Goal: Information Seeking & Learning: Learn about a topic

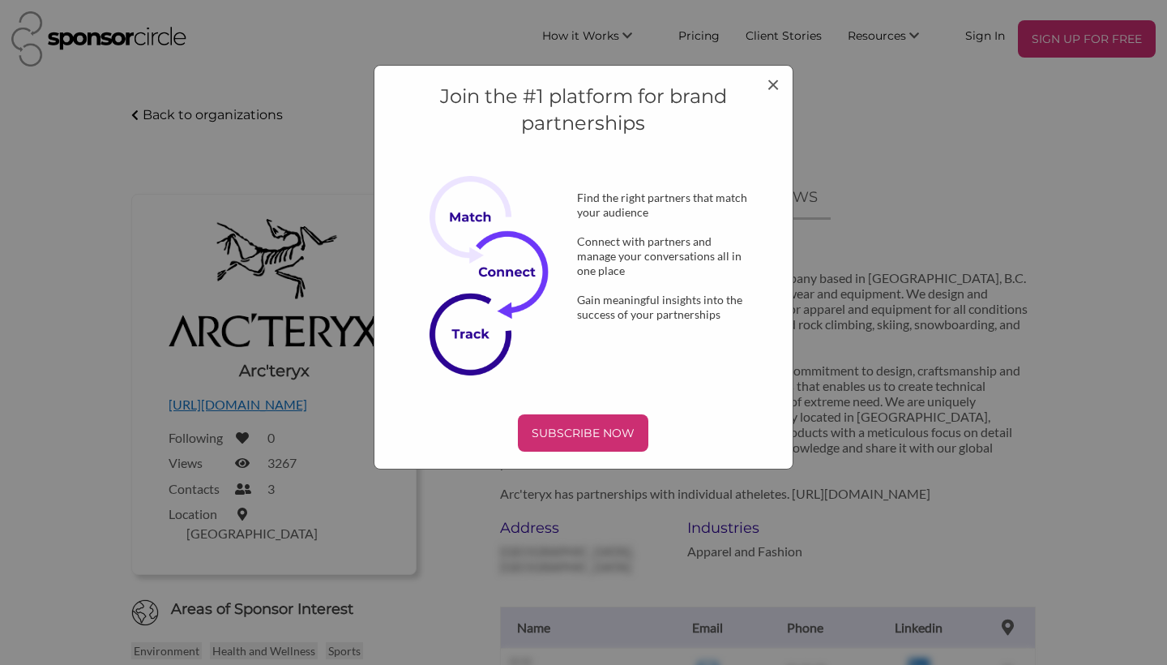
click at [691, 207] on div "Find the right partners that match your audience" at bounding box center [663, 205] width 225 height 29
click at [769, 83] on span "×" at bounding box center [773, 84] width 13 height 28
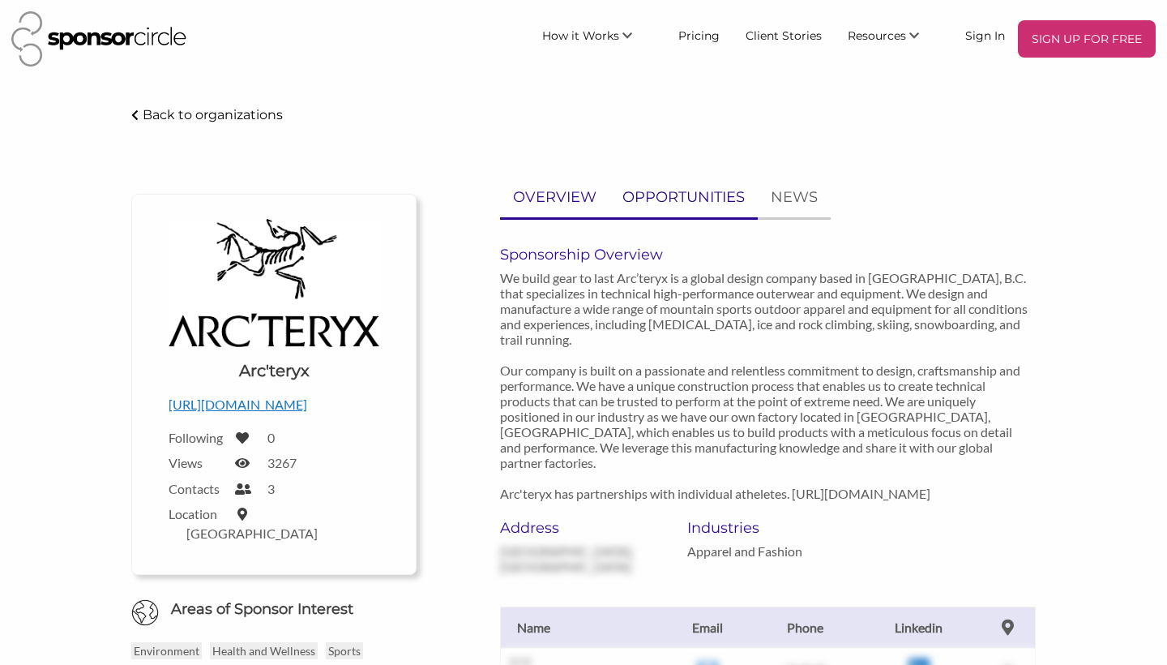
click at [694, 199] on p "OPPORTUNITIES" at bounding box center [684, 198] width 122 height 24
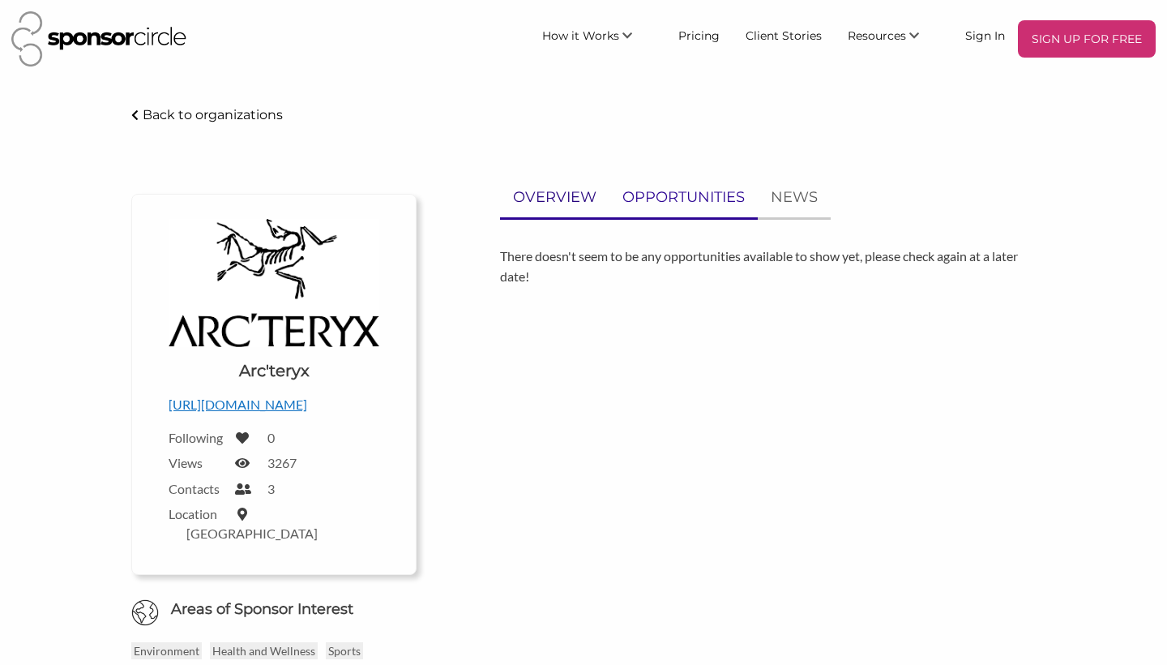
click at [584, 200] on p "OVERVIEW" at bounding box center [554, 198] width 83 height 24
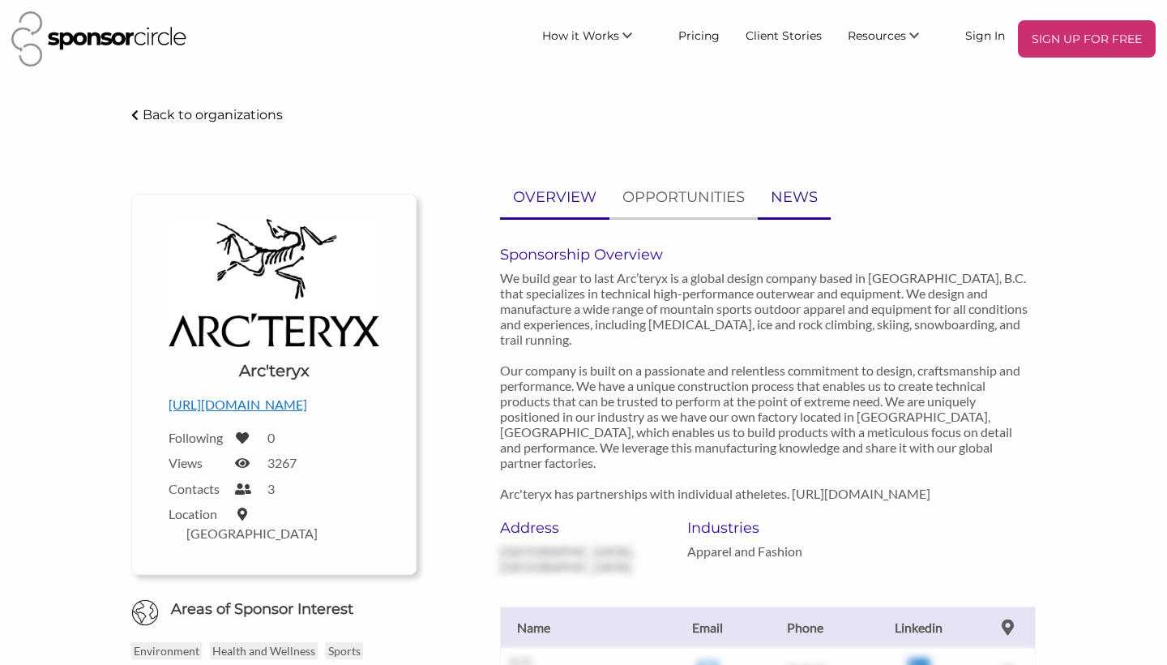
click at [777, 193] on p "NEWS" at bounding box center [794, 198] width 47 height 24
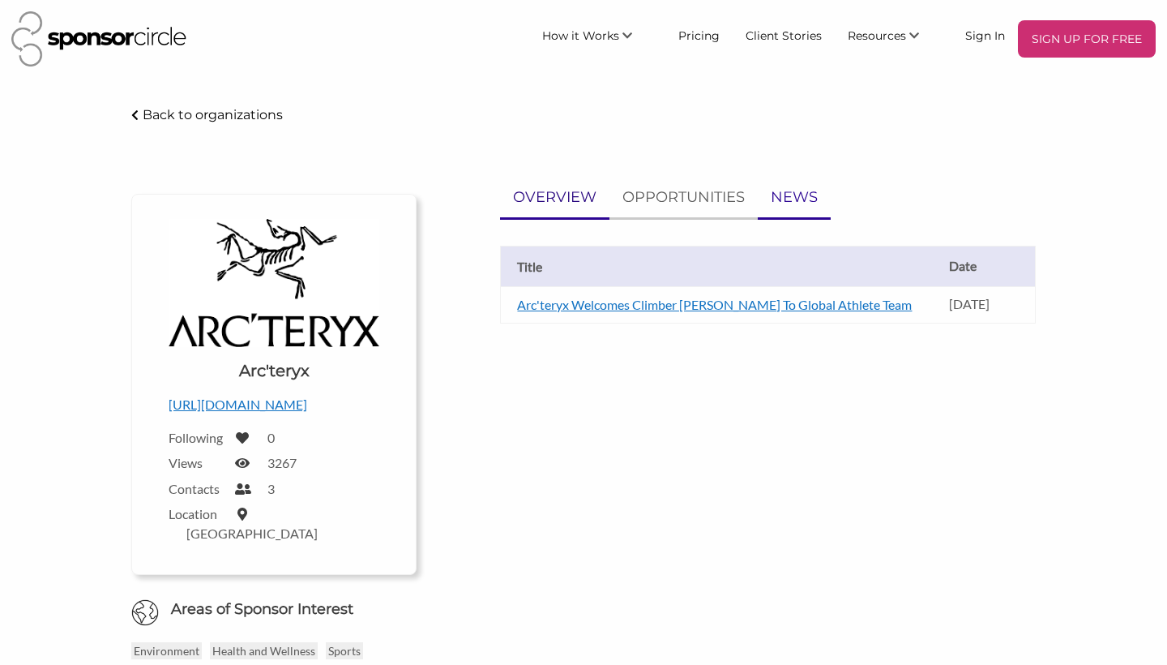
click at [520, 199] on p "OVERVIEW" at bounding box center [554, 198] width 83 height 24
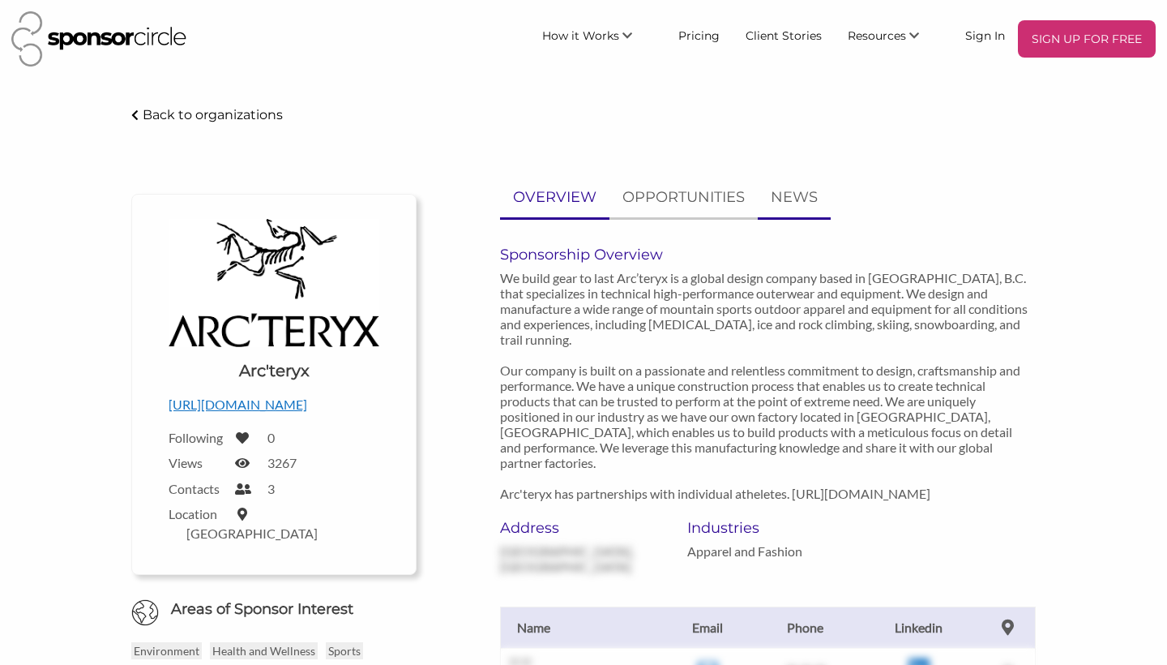
click at [807, 216] on li "NEWS" at bounding box center [794, 199] width 73 height 42
click at [807, 206] on p "NEWS" at bounding box center [794, 198] width 47 height 24
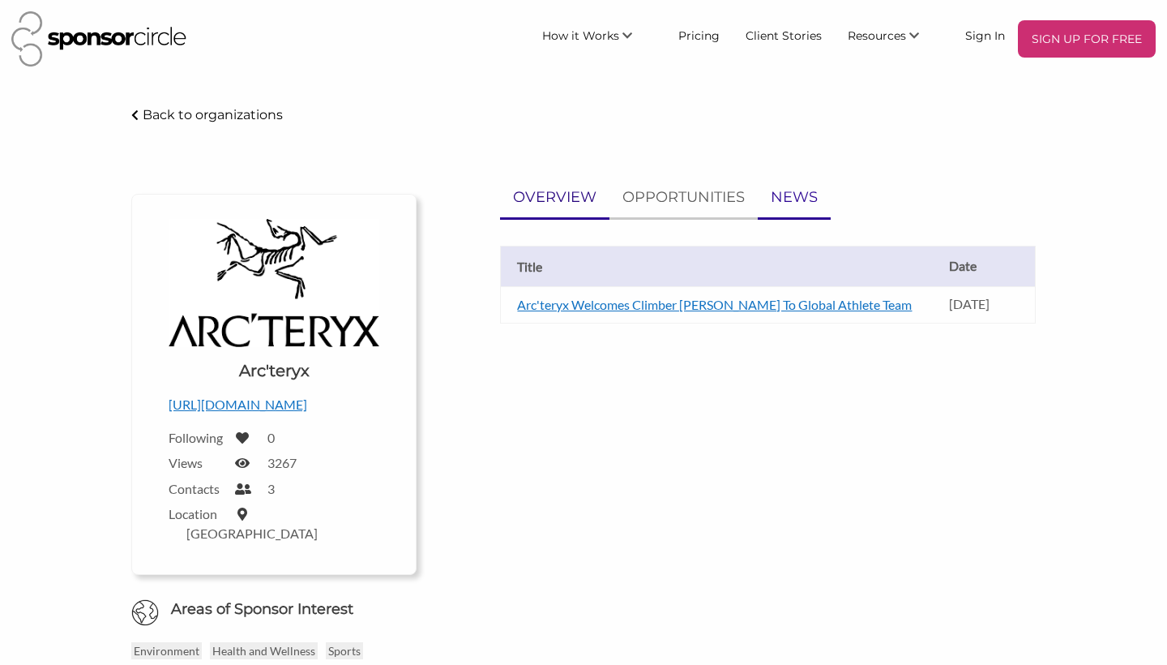
click at [590, 203] on p "OVERVIEW" at bounding box center [554, 198] width 83 height 24
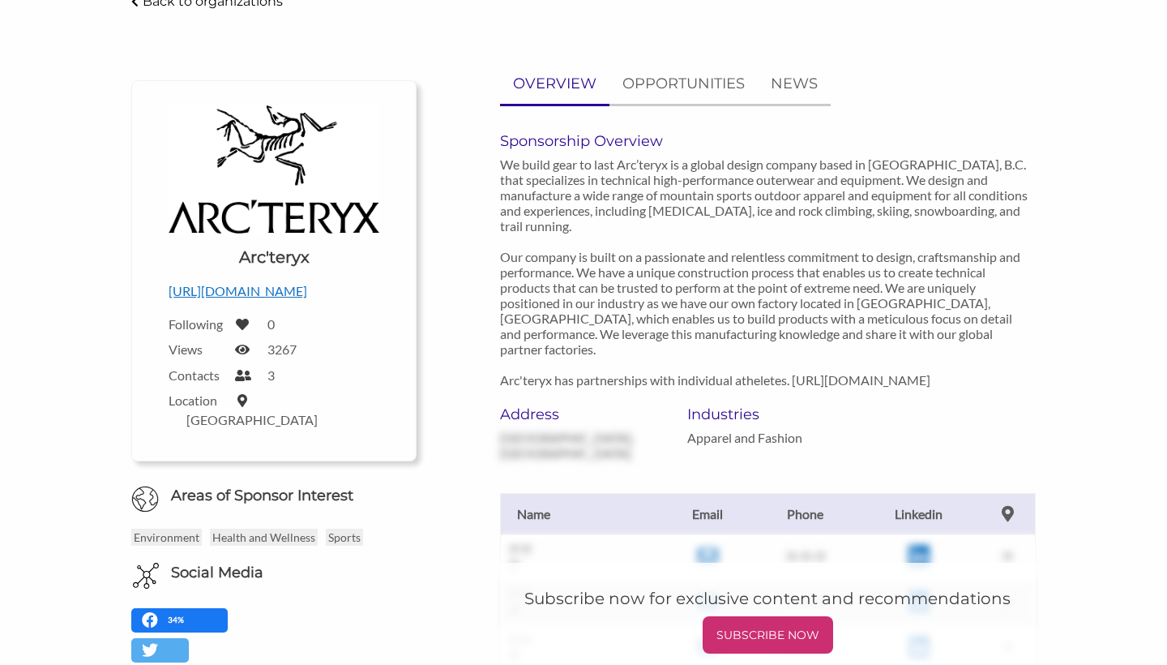
scroll to position [114, 0]
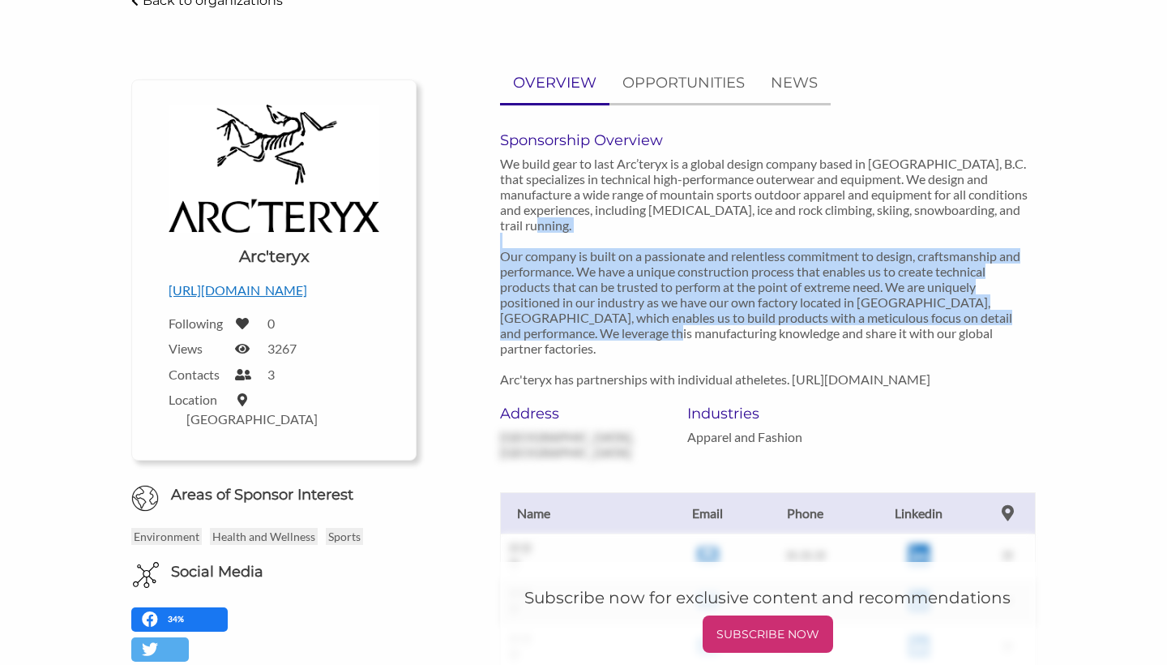
drag, startPoint x: 553, startPoint y: 229, endPoint x: 625, endPoint y: 324, distance: 119.8
click at [625, 324] on p "We build gear to last Arc’teryx is a global design company based in [GEOGRAPHIC…" at bounding box center [767, 271] width 535 height 231
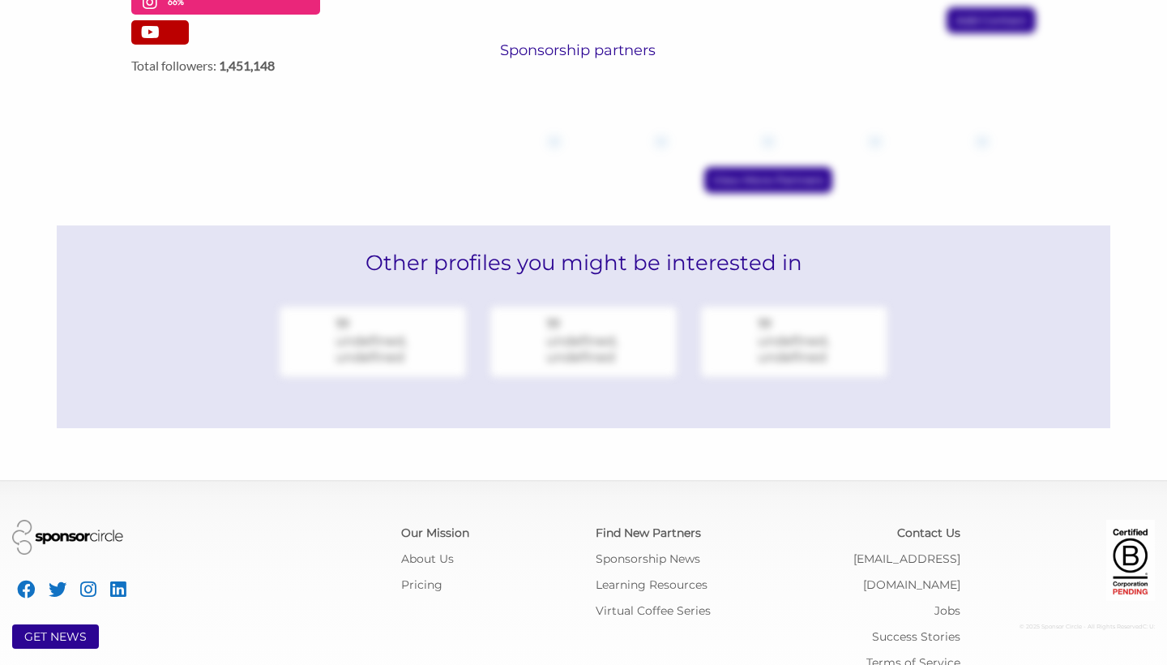
scroll to position [789, 0]
